Goal: Find specific page/section: Find specific page/section

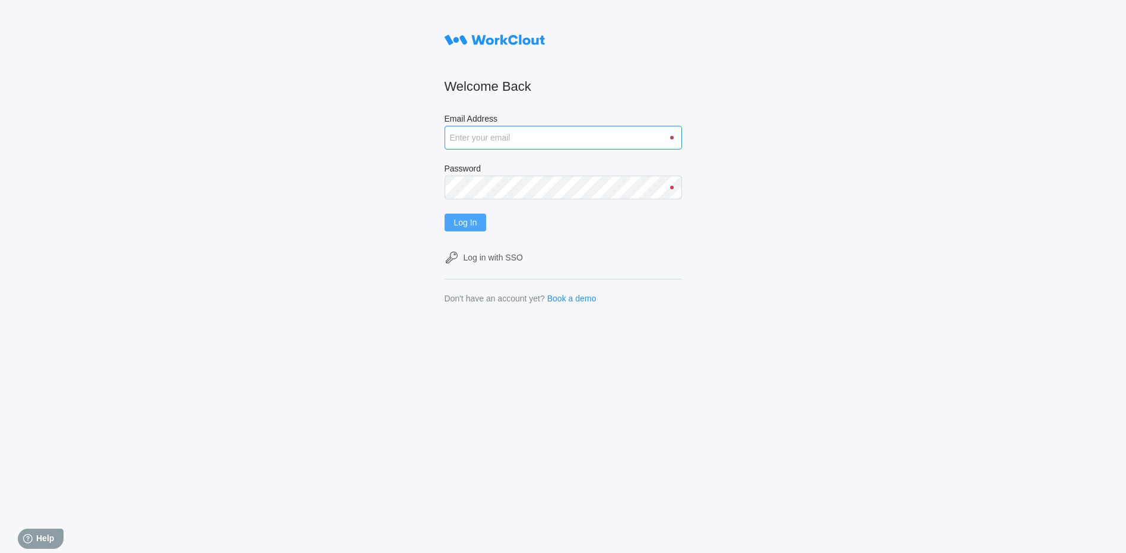
type input "[PERSON_NAME][EMAIL_ADDRESS][PERSON_NAME][DOMAIN_NAME]"
click at [483, 216] on button "Log In" at bounding box center [466, 223] width 42 height 18
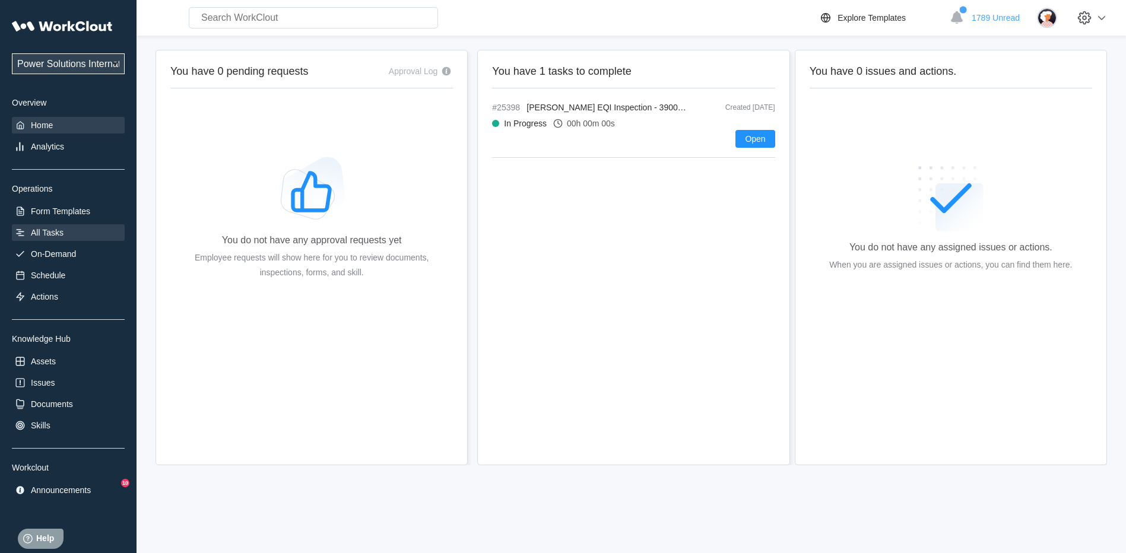
click at [66, 239] on div "All Tasks" at bounding box center [68, 232] width 113 height 17
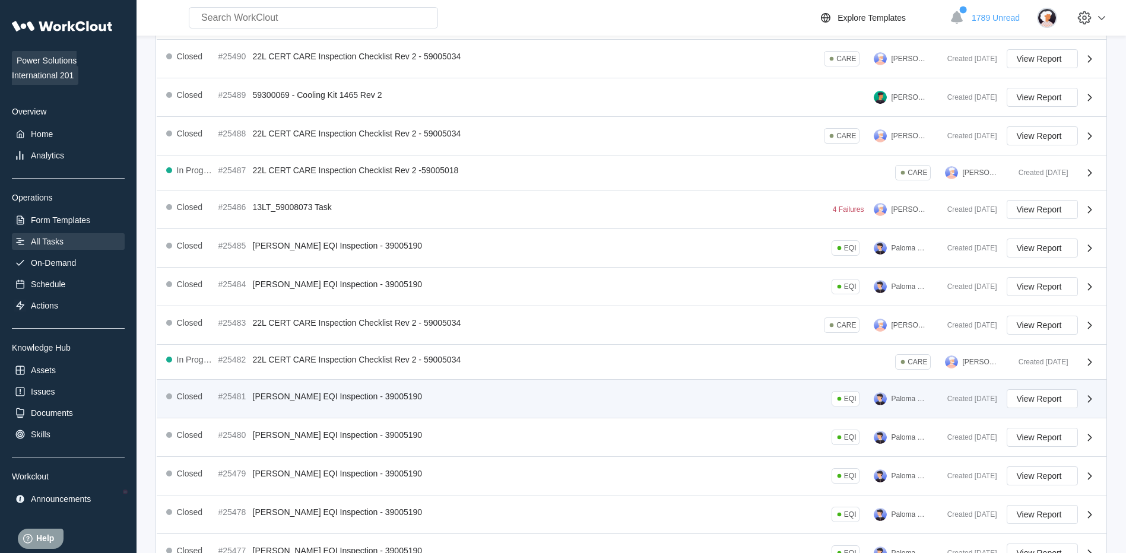
scroll to position [195, 0]
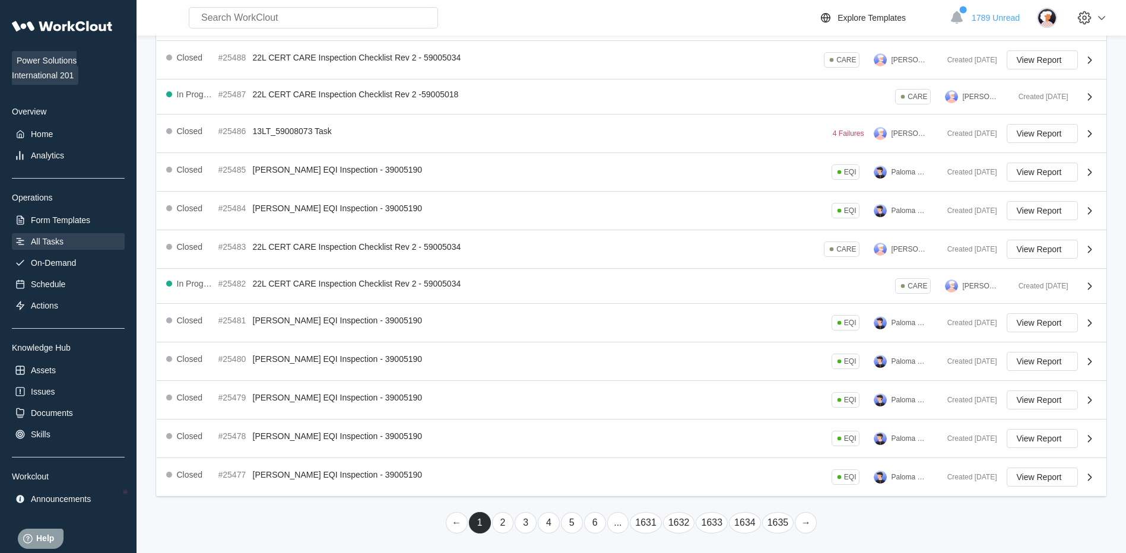
click at [506, 524] on link "2" at bounding box center [503, 522] width 22 height 21
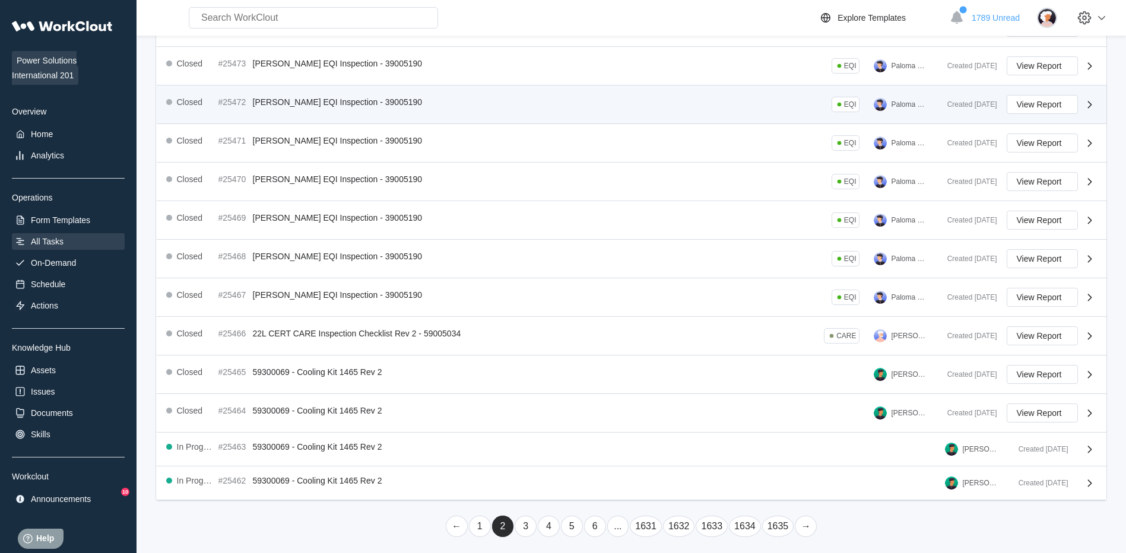
scroll to position [197, 0]
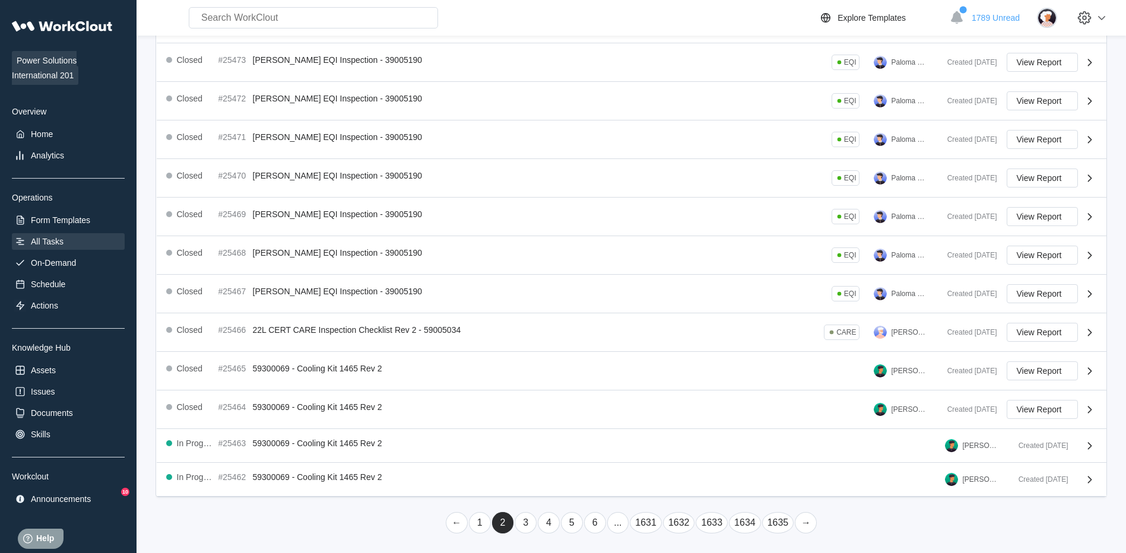
click at [525, 528] on link "3" at bounding box center [526, 522] width 22 height 21
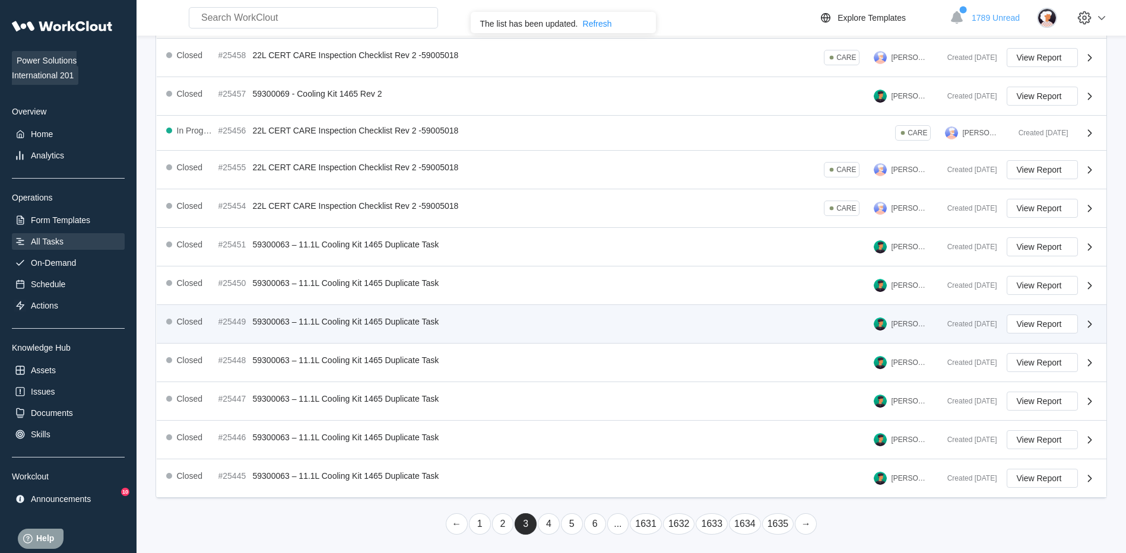
scroll to position [203, 0]
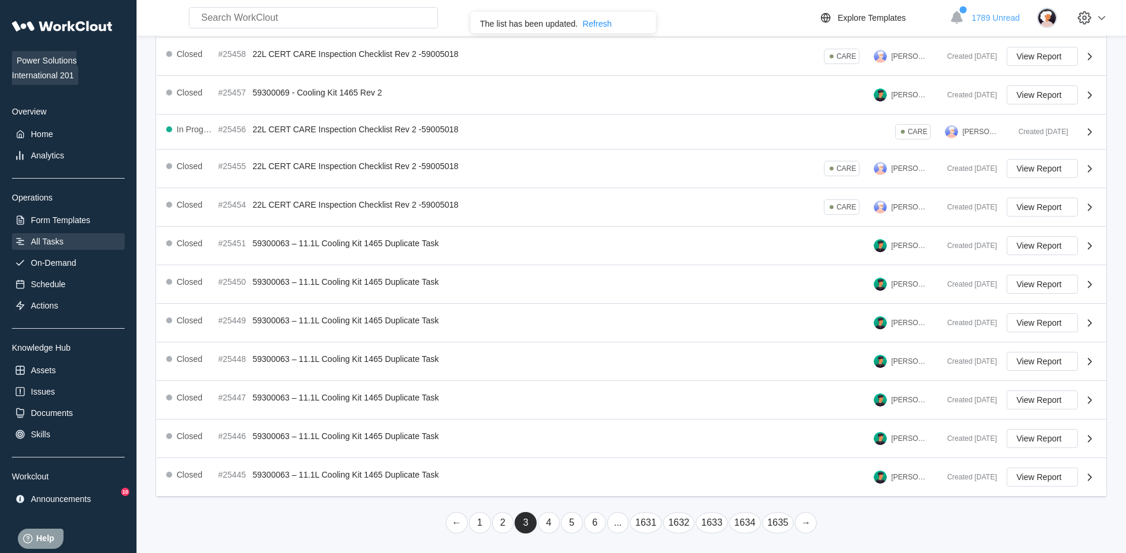
click at [485, 525] on link "1" at bounding box center [480, 522] width 22 height 21
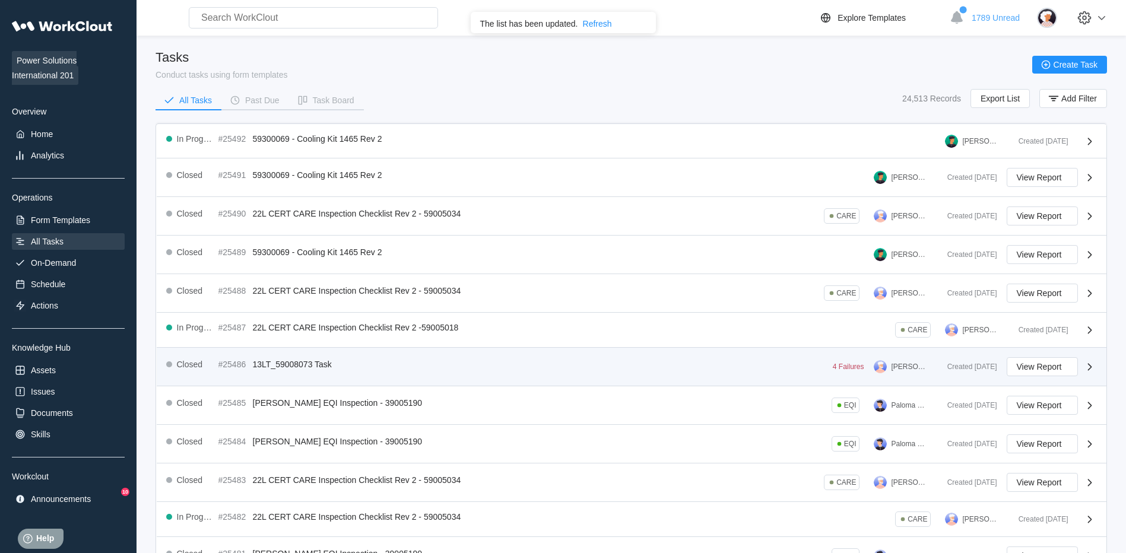
click at [416, 360] on div "Closed #25486 13LT_59008073 Task 4 Failures Andres Sanchez" at bounding box center [552, 366] width 772 height 19
